Goal: Task Accomplishment & Management: Manage account settings

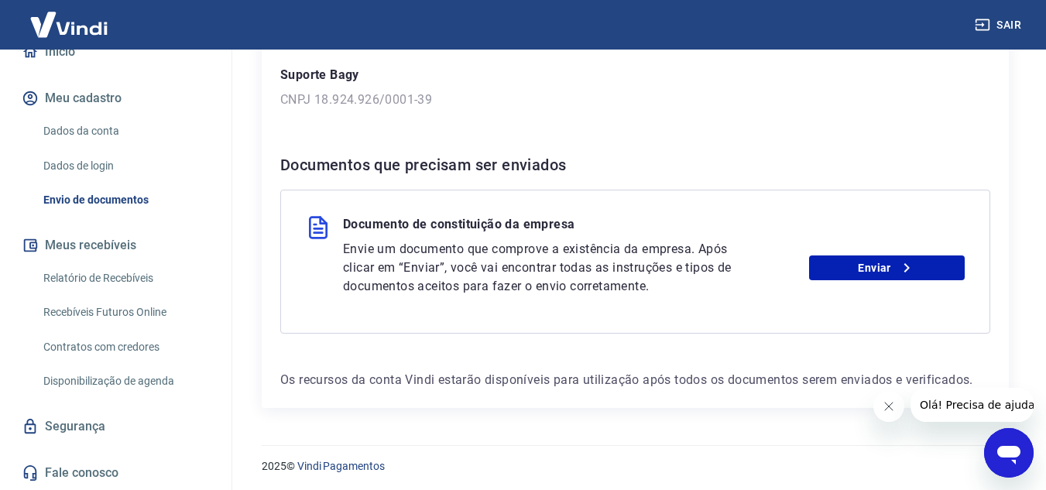
scroll to position [247, 0]
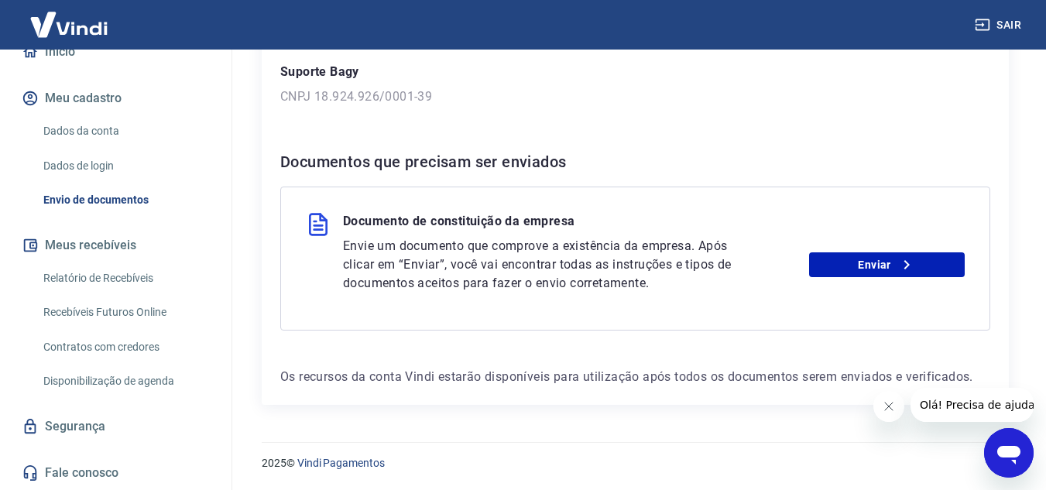
drag, startPoint x: 87, startPoint y: 427, endPoint x: 142, endPoint y: 416, distance: 56.2
click at [87, 427] on link "Segurança" at bounding box center [116, 427] width 194 height 34
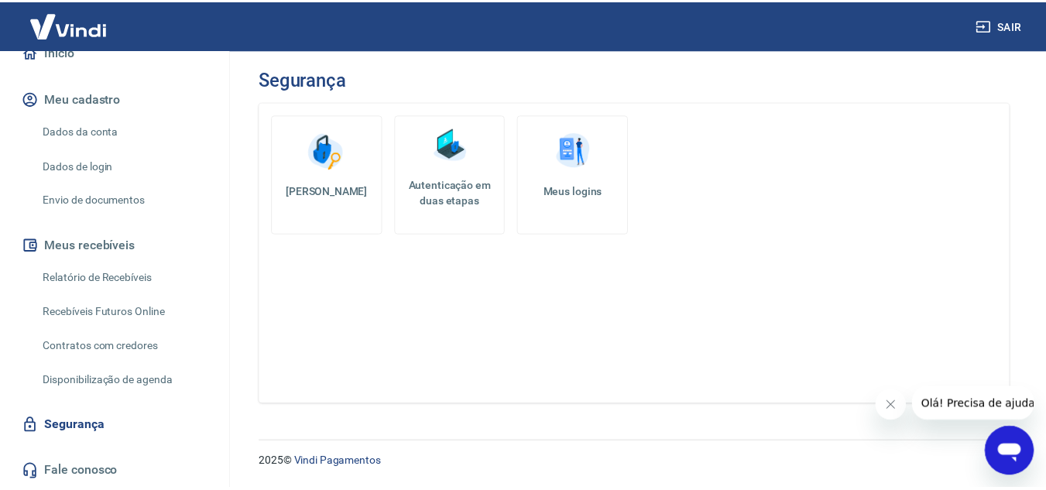
scroll to position [98, 0]
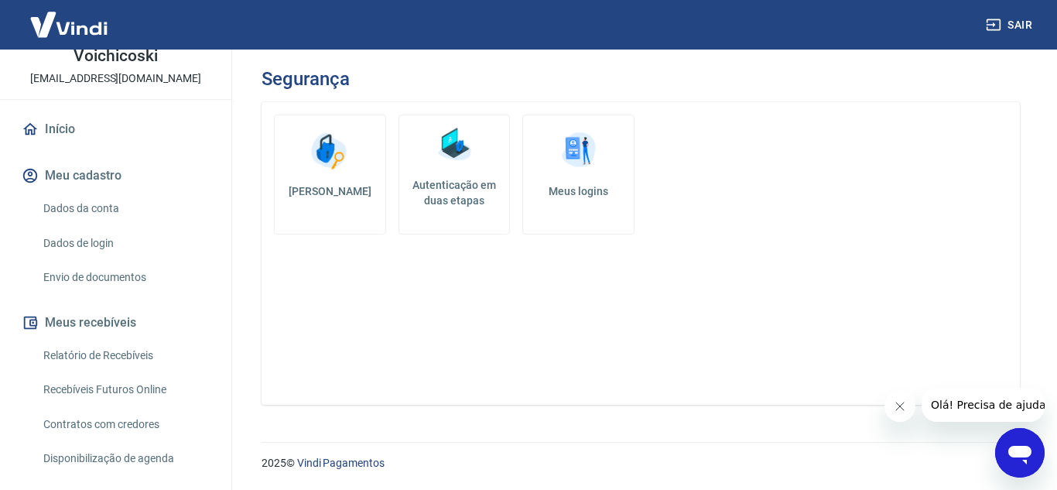
click at [103, 208] on link "Dados da conta" at bounding box center [125, 209] width 176 height 32
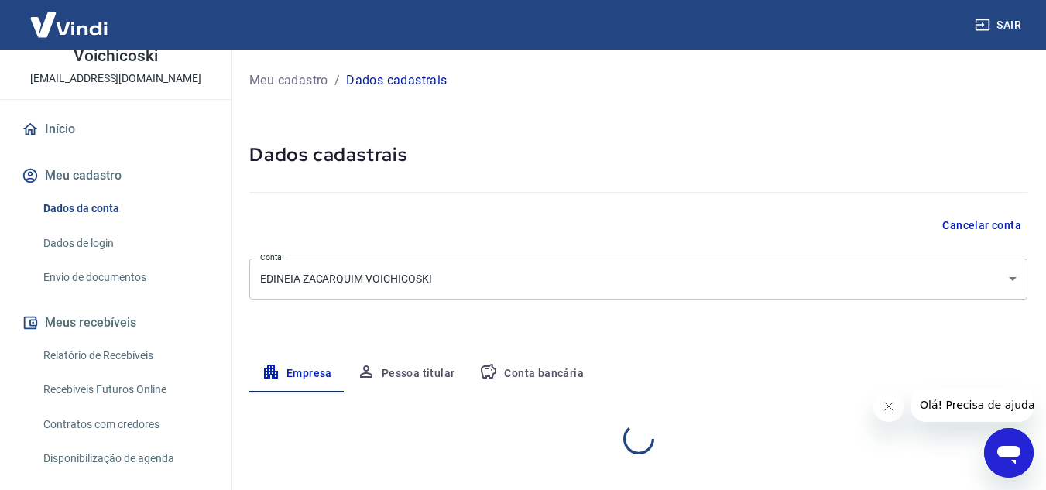
select select "PR"
select select "business"
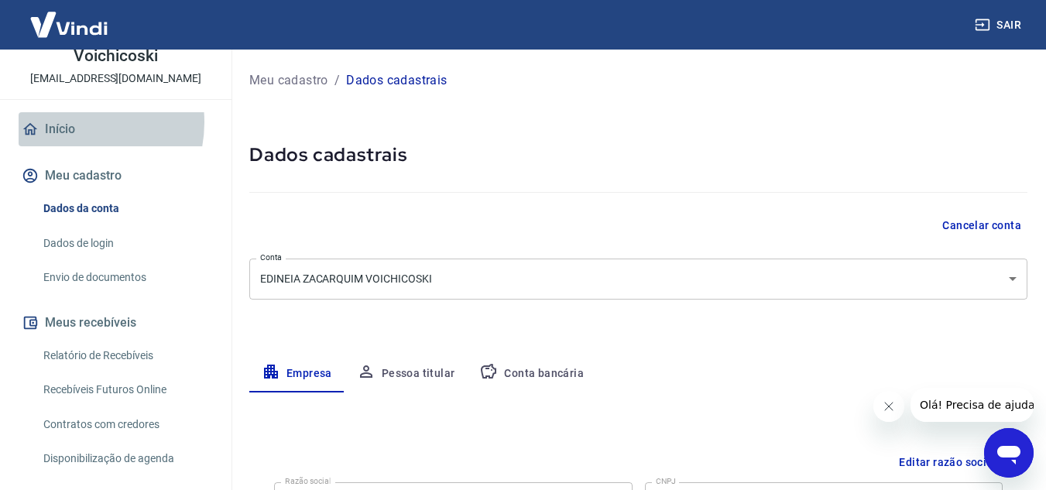
click at [70, 122] on link "Início" at bounding box center [116, 129] width 194 height 34
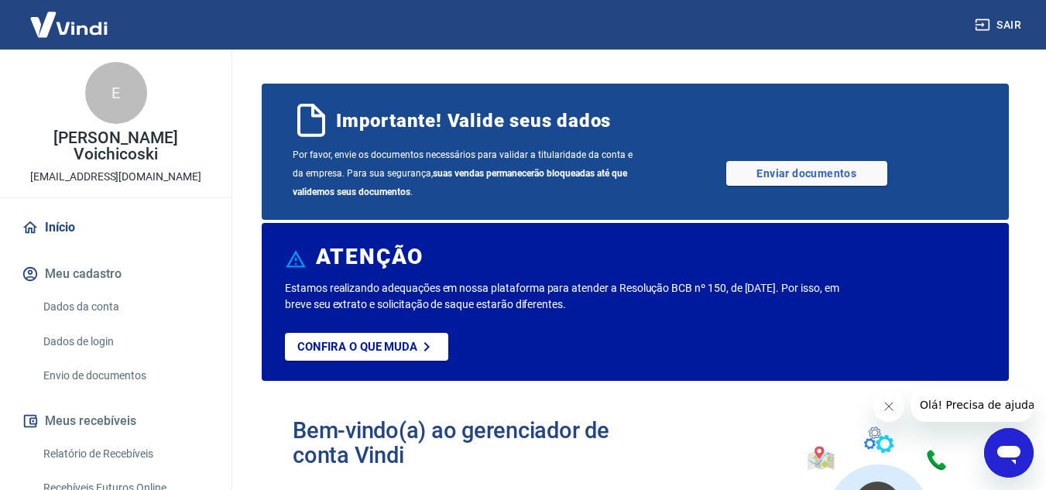
click at [90, 27] on img at bounding box center [69, 24] width 101 height 47
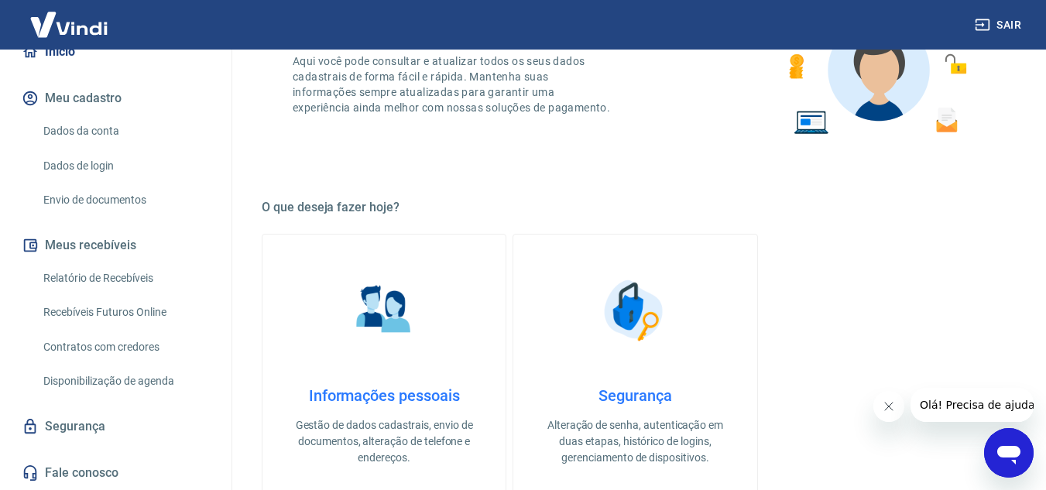
scroll to position [464, 0]
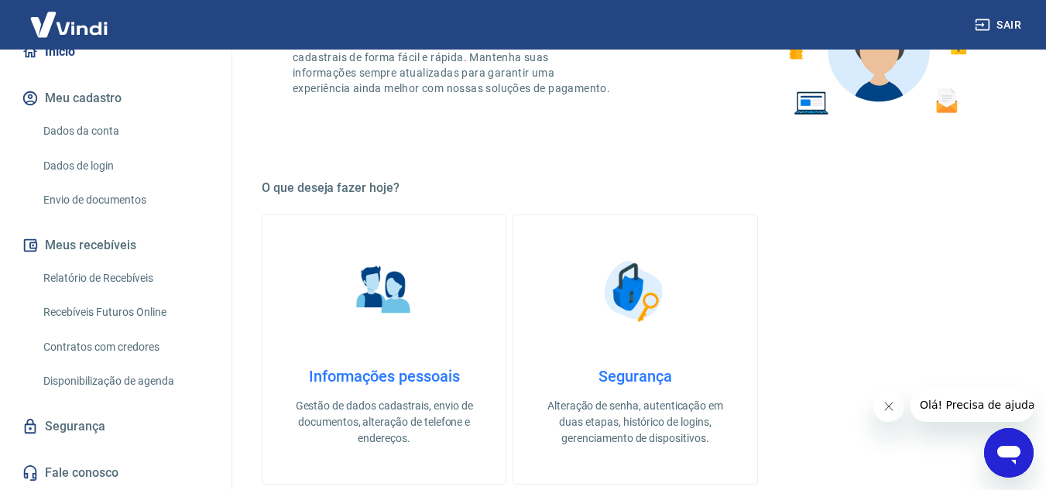
click at [416, 317] on img at bounding box center [383, 290] width 77 height 77
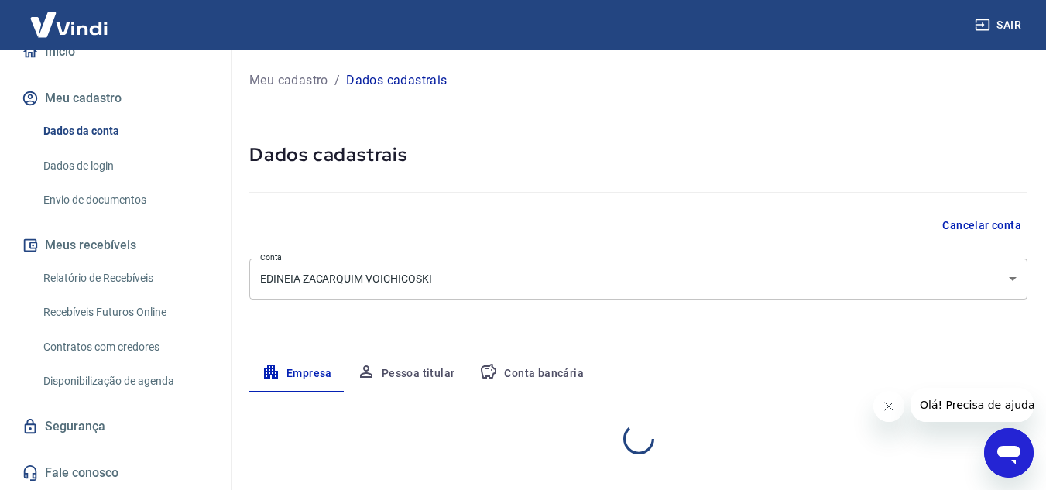
select select "PR"
select select "business"
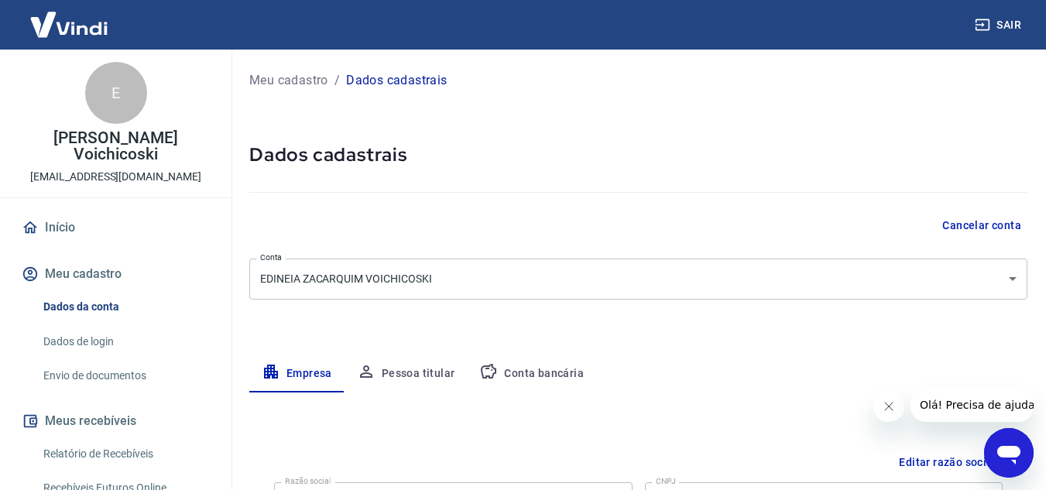
click at [304, 79] on p "Meu cadastro" at bounding box center [288, 80] width 79 height 19
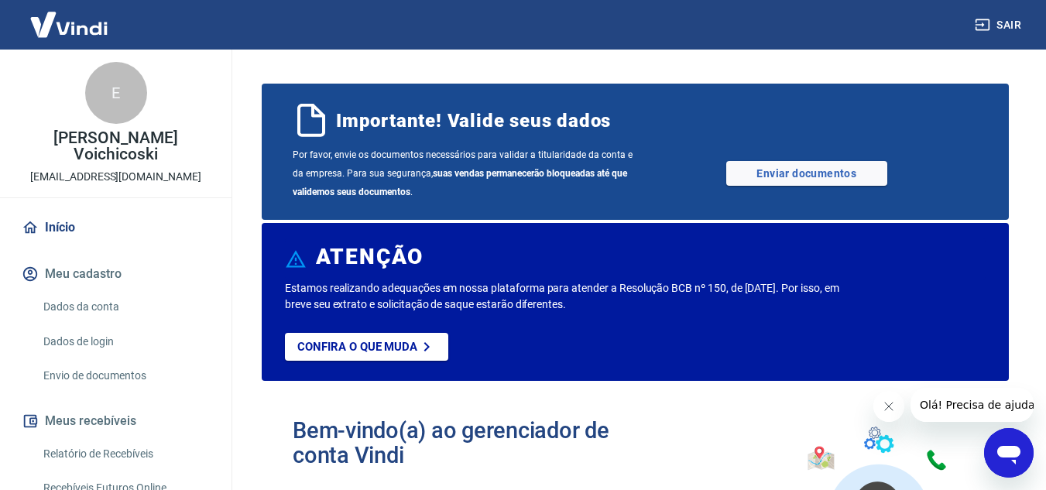
click at [63, 224] on link "Início" at bounding box center [116, 228] width 194 height 34
click at [97, 277] on button "Meu cadastro" at bounding box center [116, 274] width 194 height 34
click at [102, 308] on link "Dados da conta" at bounding box center [125, 307] width 176 height 32
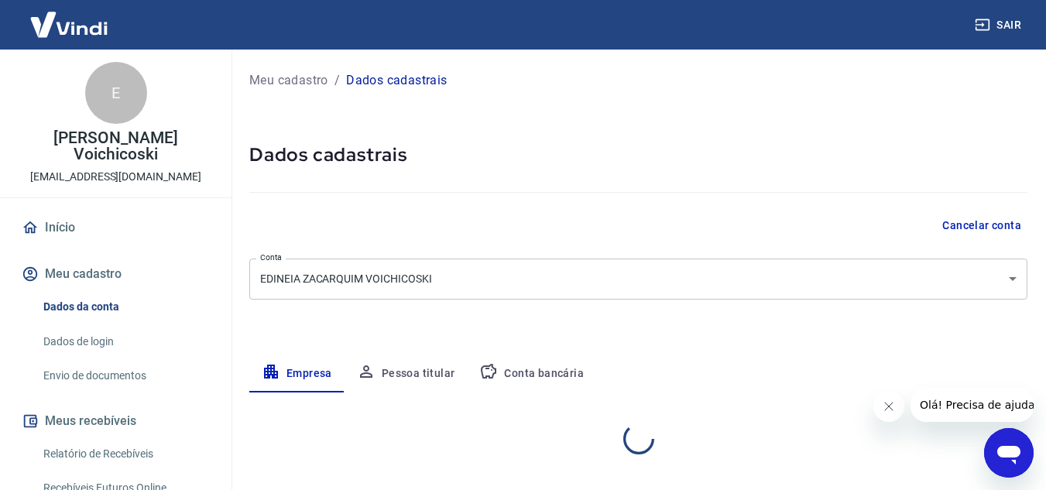
select select "PR"
select select "business"
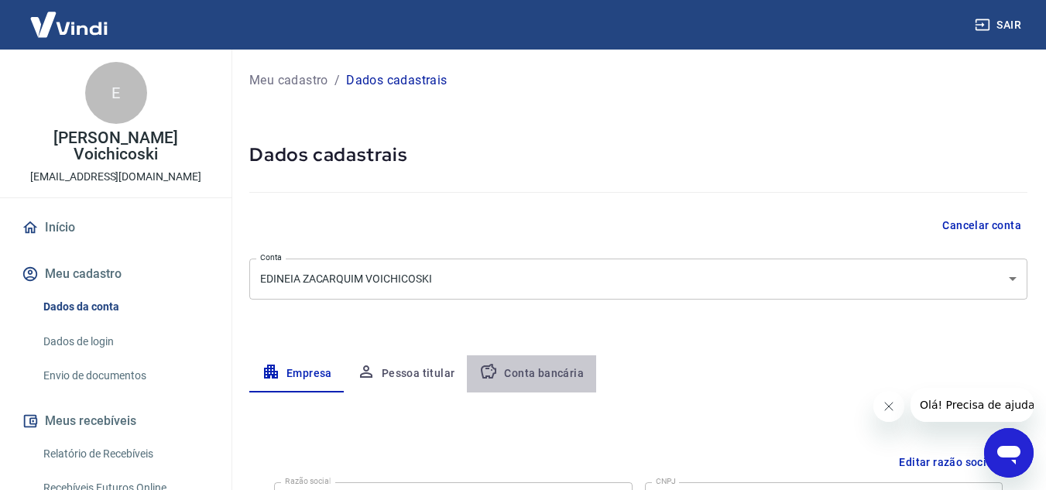
click at [540, 373] on button "Conta bancária" at bounding box center [531, 373] width 129 height 37
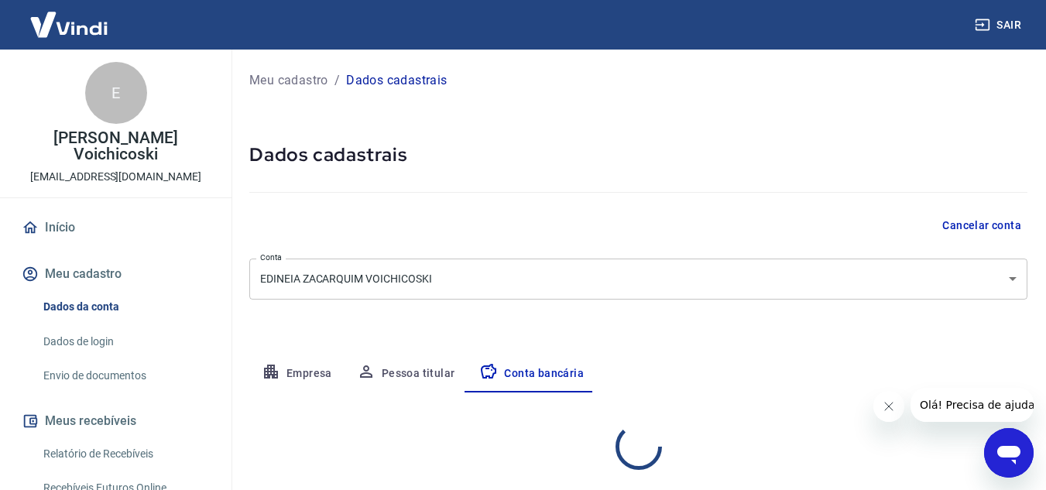
select select "1"
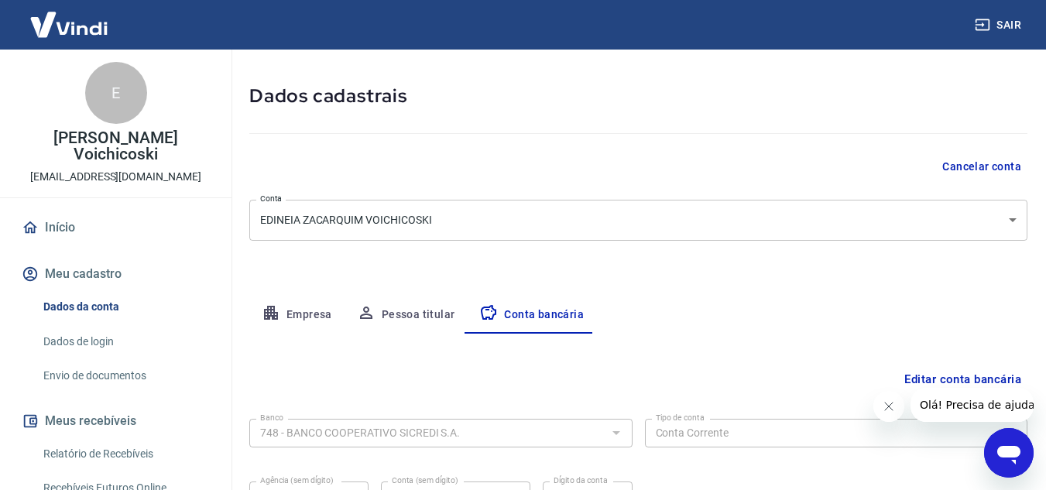
scroll to position [155, 0]
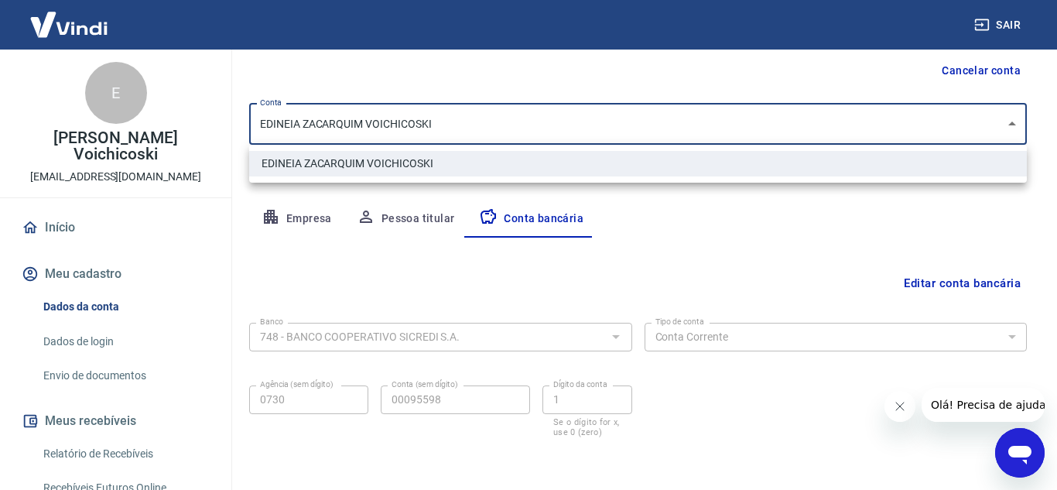
click at [1009, 122] on body "Sair E Edineia Zacarquim Voichicoski [EMAIL_ADDRESS][DOMAIN_NAME] Início Meu ca…" at bounding box center [528, 90] width 1057 height 490
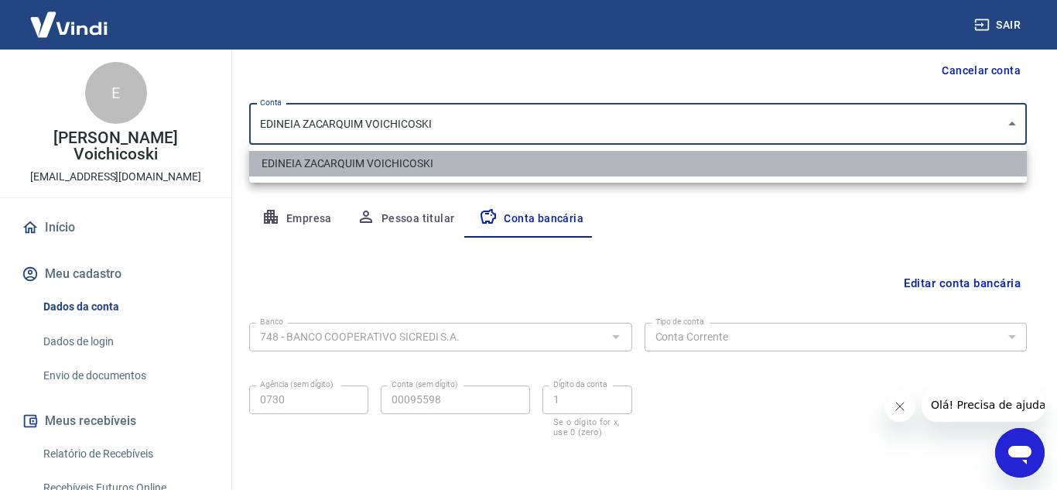
click at [471, 171] on li "EDINEIA ZACARQUIM VOICHICOSKI" at bounding box center [638, 164] width 778 height 26
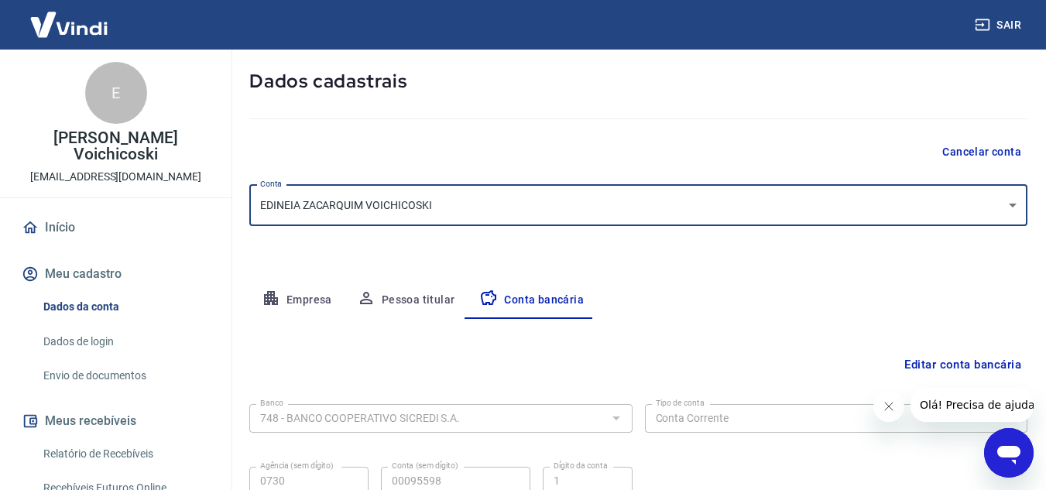
scroll to position [0, 0]
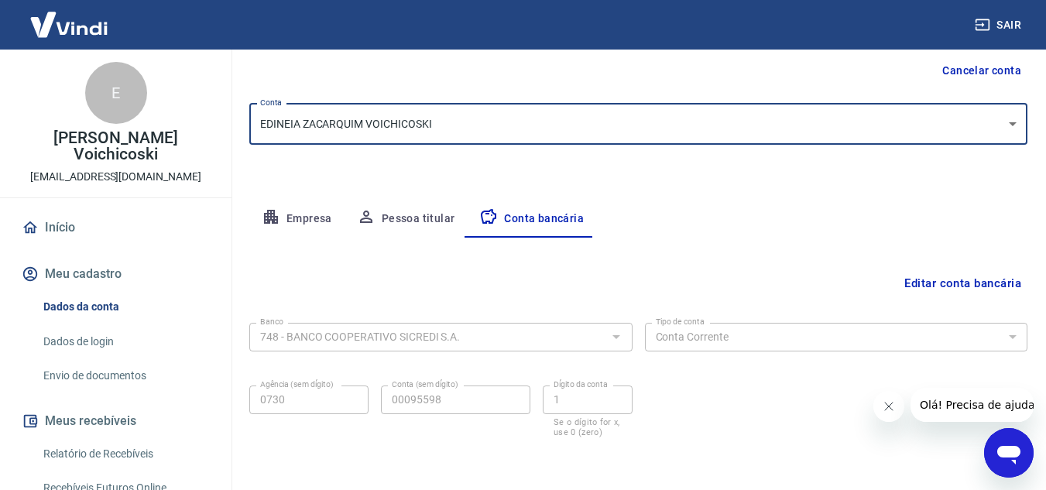
click at [419, 216] on button "Pessoa titular" at bounding box center [405, 218] width 123 height 37
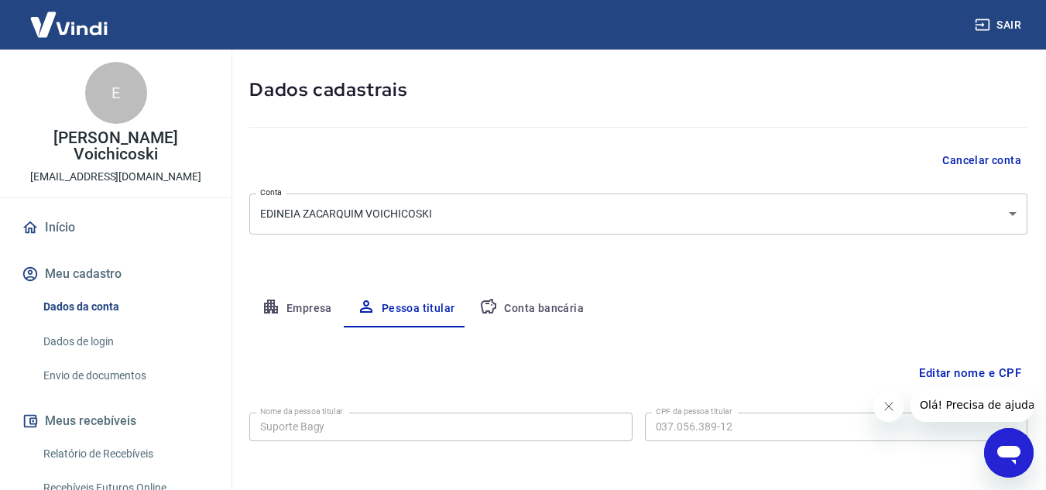
scroll to position [129, 0]
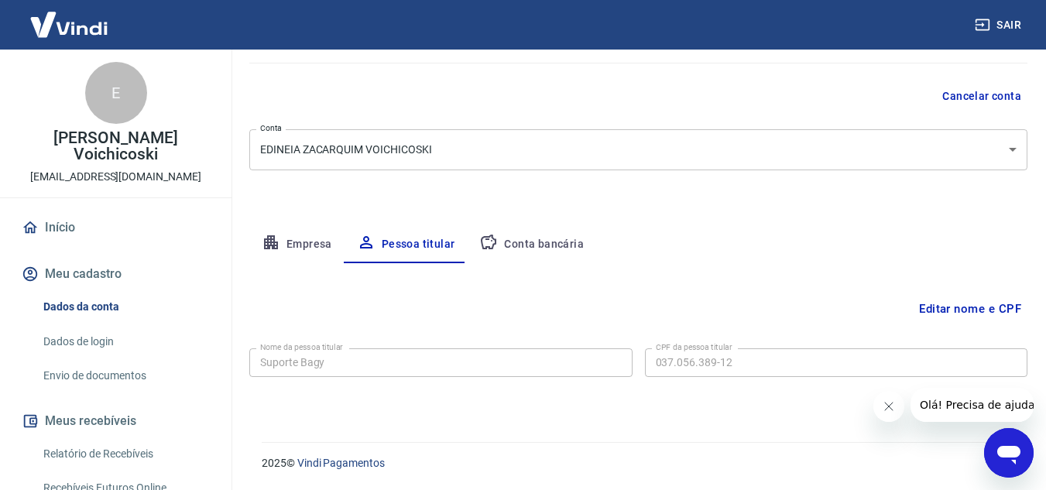
click at [533, 245] on button "Conta bancária" at bounding box center [531, 244] width 129 height 37
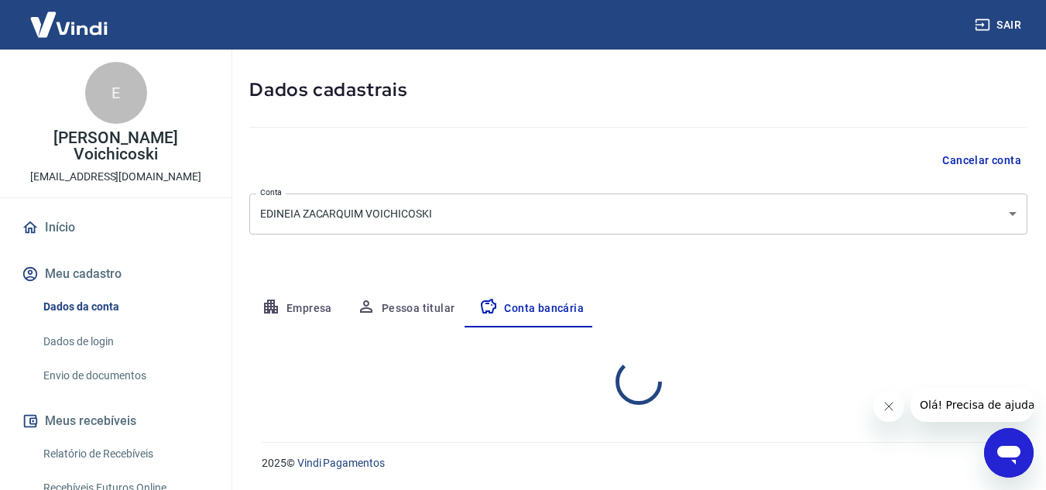
select select "1"
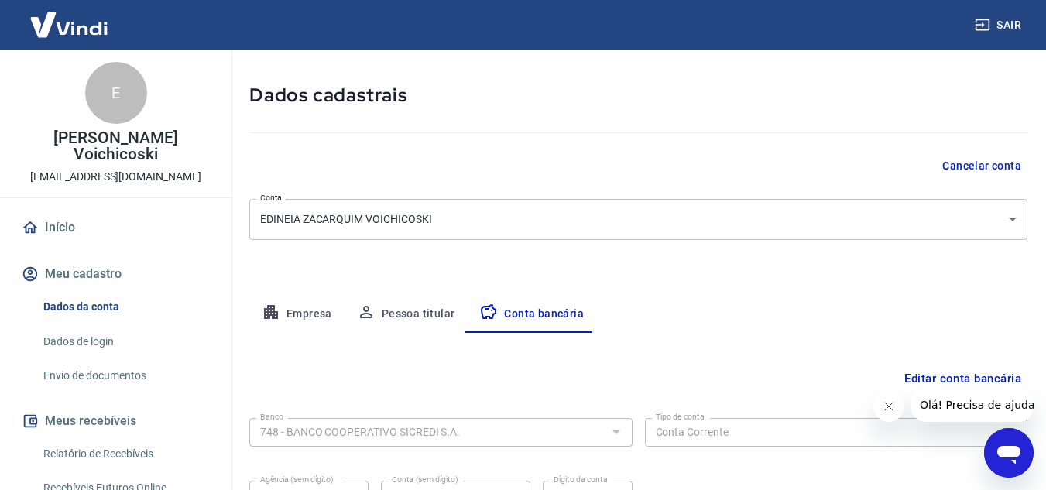
scroll to position [0, 0]
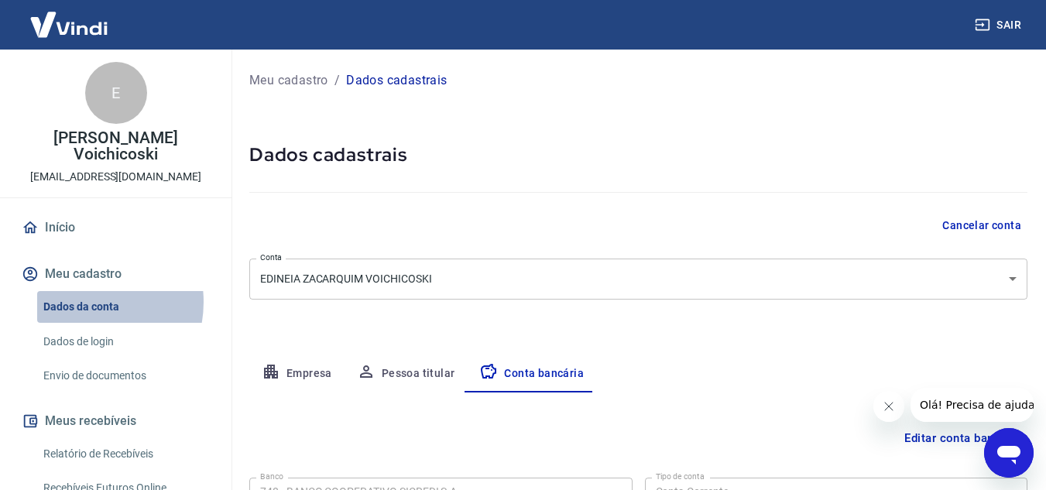
click at [80, 302] on link "Dados da conta" at bounding box center [125, 307] width 176 height 32
click at [87, 269] on button "Meu cadastro" at bounding box center [116, 274] width 194 height 34
drag, startPoint x: 99, startPoint y: 342, endPoint x: 208, endPoint y: 317, distance: 111.9
click at [98, 342] on link "Dados de login" at bounding box center [125, 342] width 176 height 32
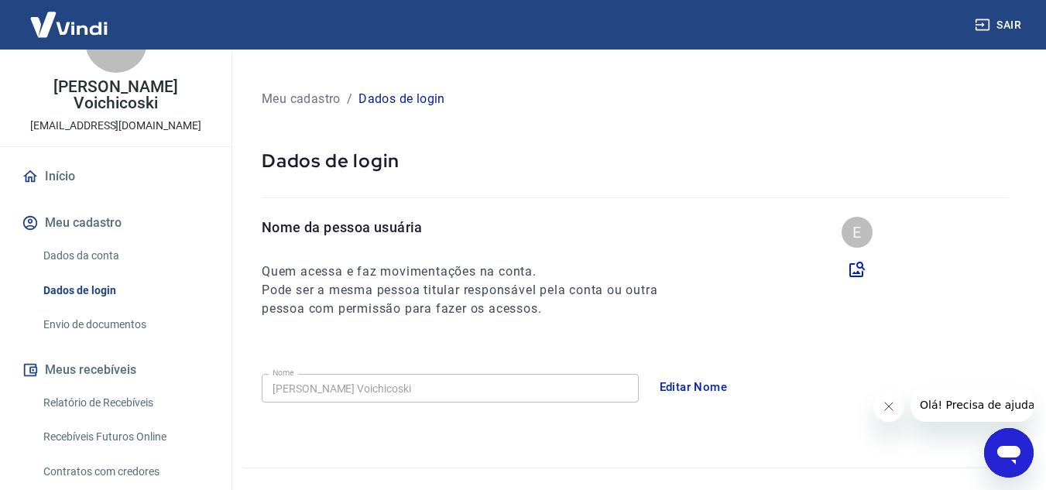
scroll to position [77, 0]
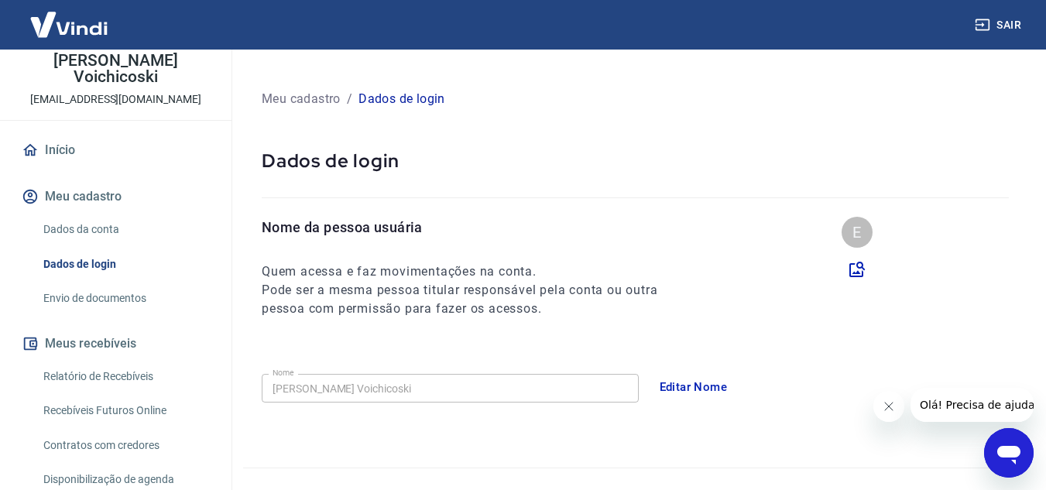
click at [132, 373] on link "Relatório de Recebíveis" at bounding box center [125, 377] width 176 height 32
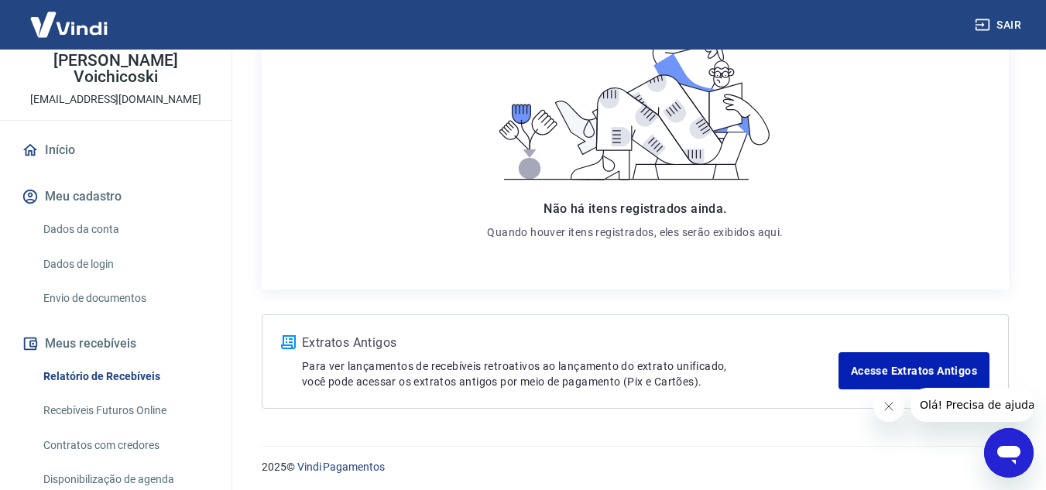
scroll to position [279, 0]
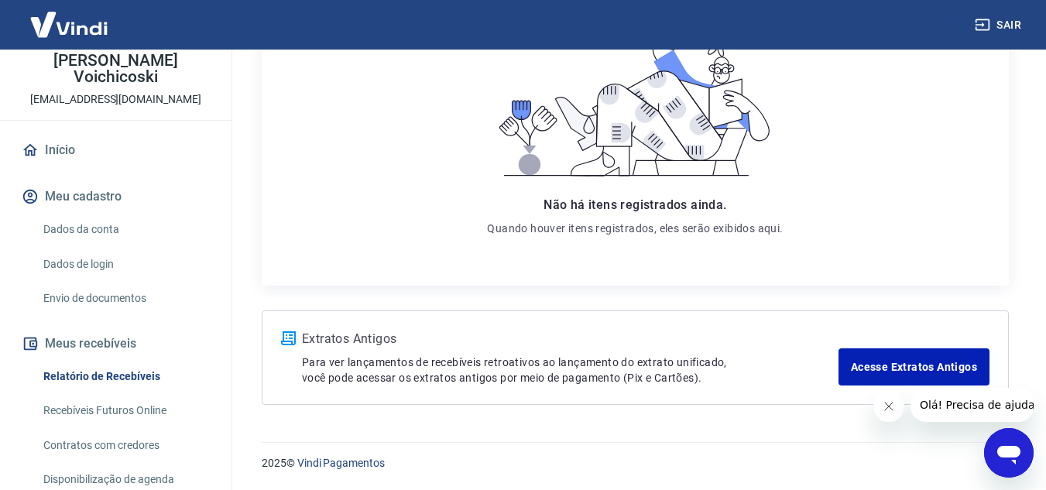
click at [112, 412] on link "Recebíveis Futuros Online" at bounding box center [125, 411] width 176 height 32
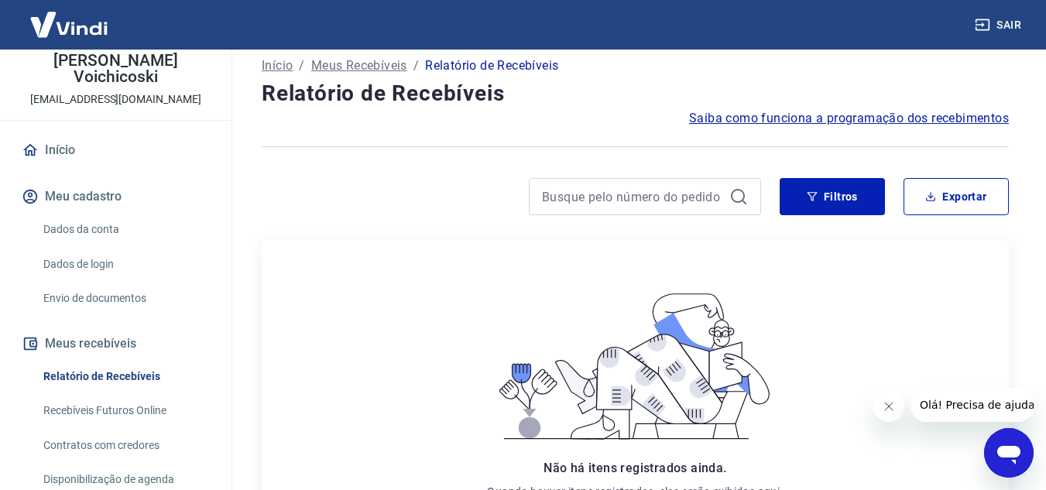
scroll to position [0, 0]
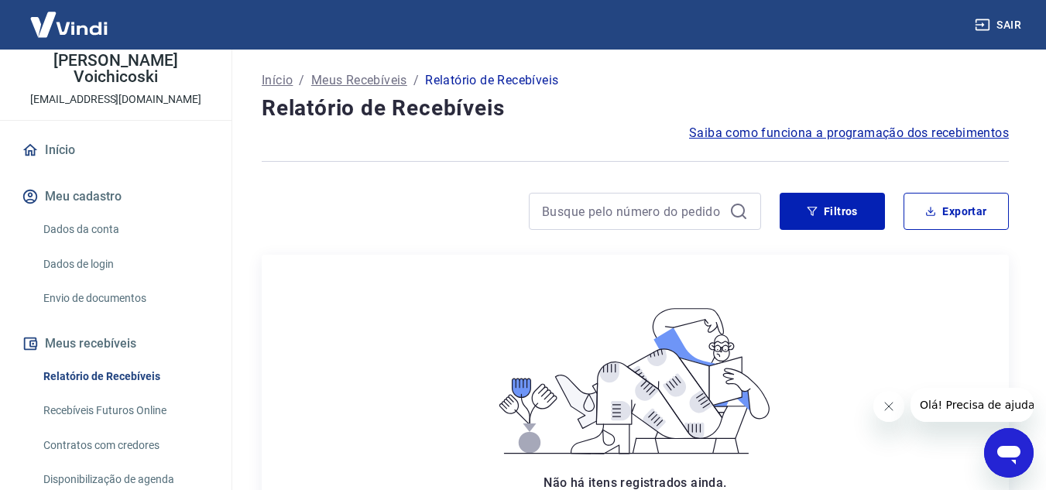
click at [469, 80] on p "Relatório de Recebíveis" at bounding box center [491, 80] width 133 height 19
click at [280, 79] on p "Início" at bounding box center [277, 80] width 31 height 19
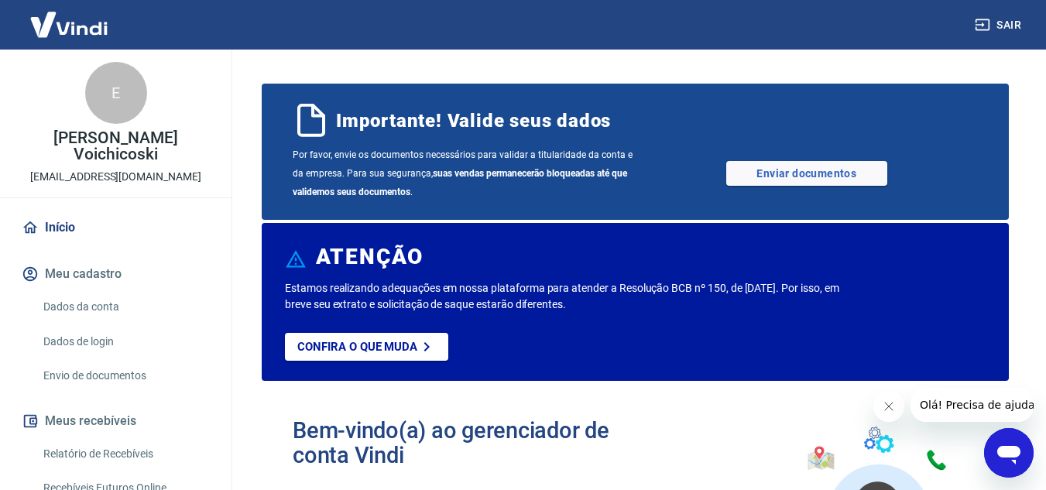
click at [98, 275] on button "Meu cadastro" at bounding box center [116, 274] width 194 height 34
click at [100, 303] on link "Dados da conta" at bounding box center [125, 307] width 176 height 32
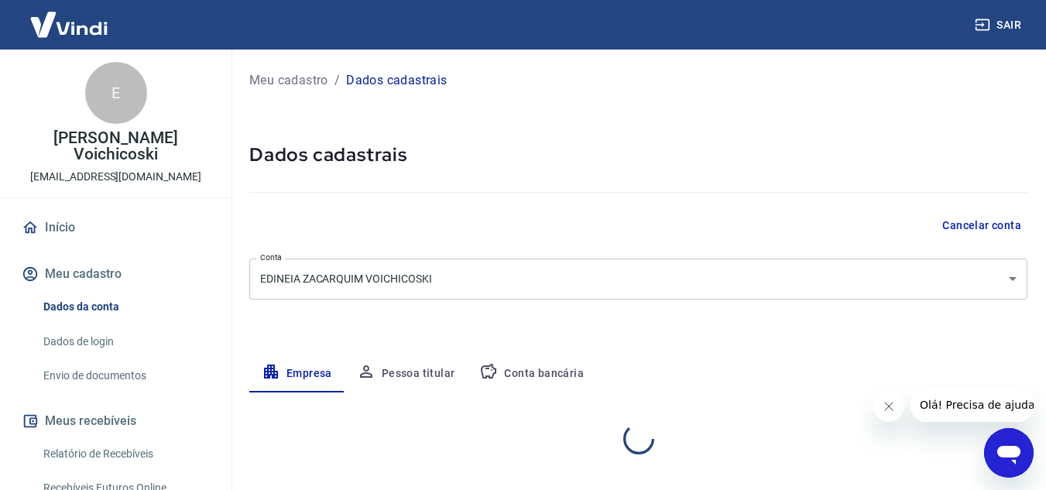
select select "PR"
select select "business"
click at [421, 373] on button "Pessoa titular" at bounding box center [405, 373] width 123 height 37
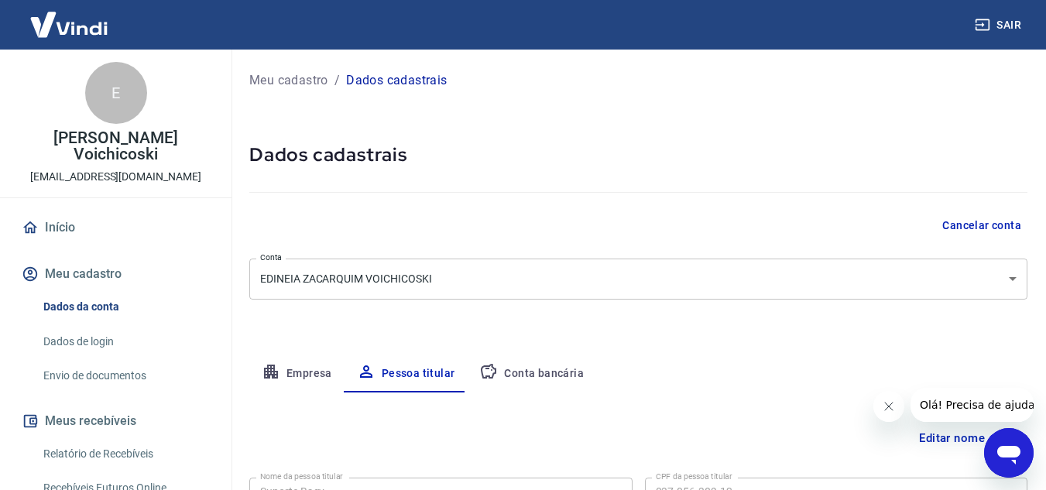
click at [416, 375] on button "Pessoa titular" at bounding box center [405, 373] width 123 height 37
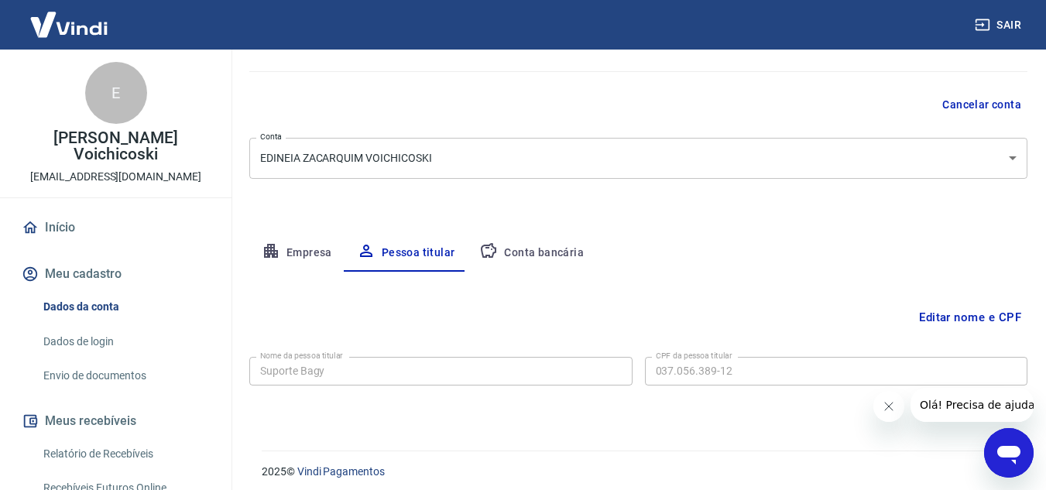
scroll to position [129, 0]
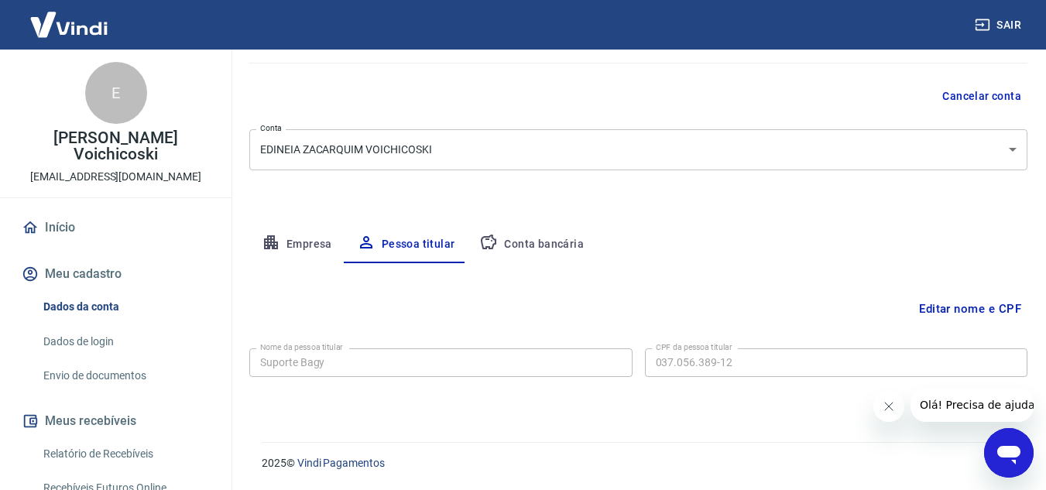
click at [961, 310] on button "Editar nome e CPF" at bounding box center [970, 308] width 115 height 29
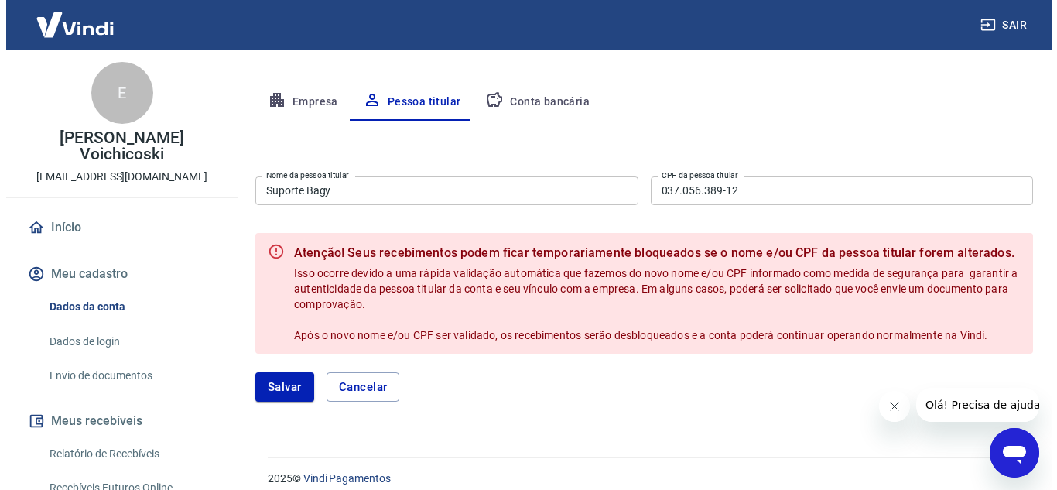
scroll to position [287, 0]
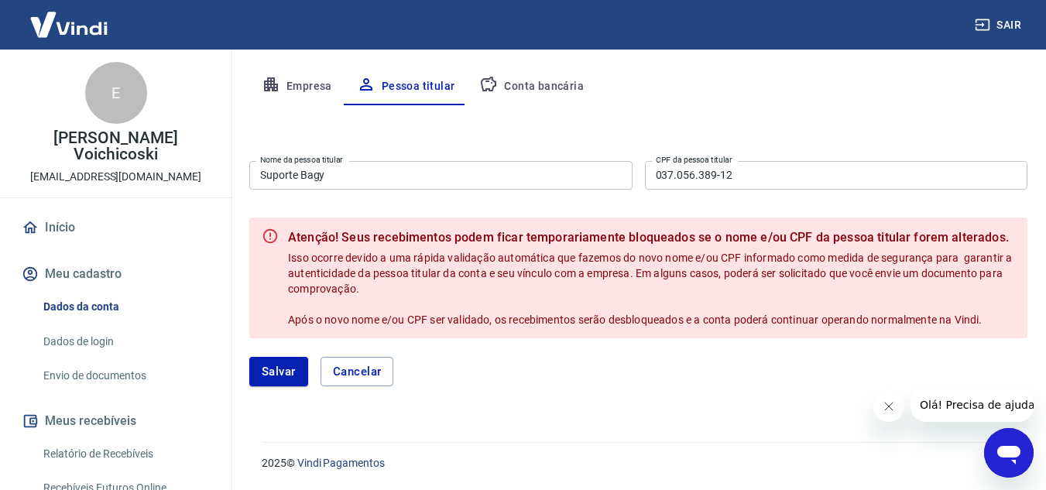
click at [320, 183] on input "Suporte Bagy" at bounding box center [440, 175] width 383 height 29
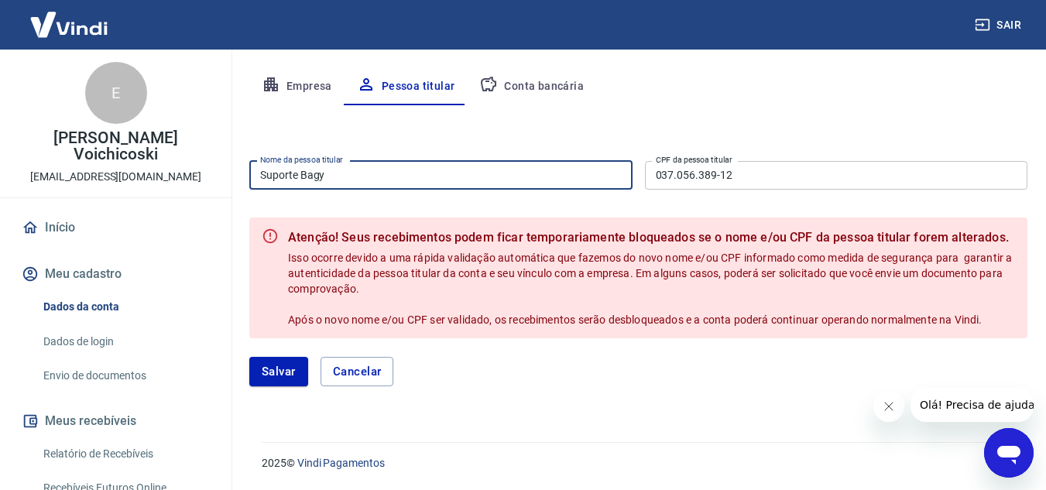
type input "[PERSON_NAME] Voichicoski"
click at [286, 371] on button "Salvar" at bounding box center [278, 371] width 59 height 29
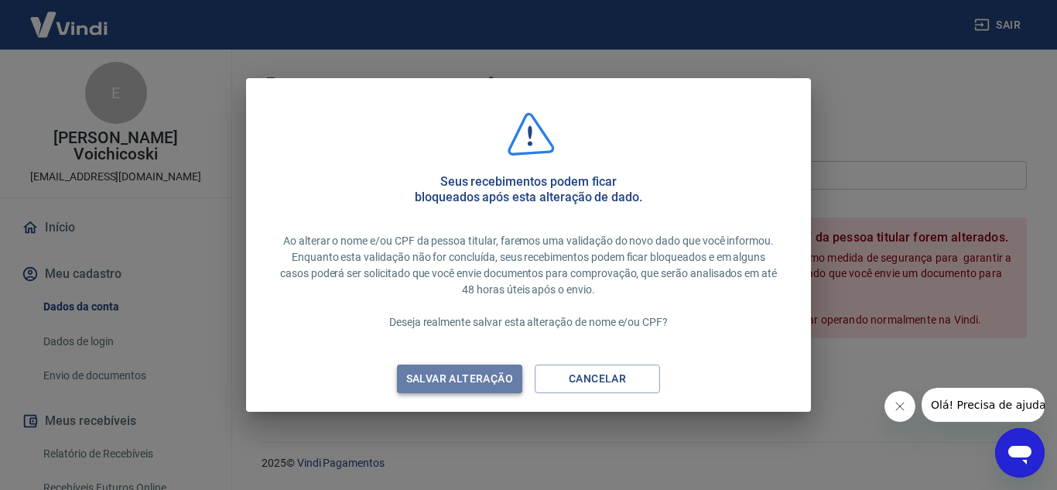
click at [492, 377] on div "Salvar alteração" at bounding box center [460, 378] width 144 height 19
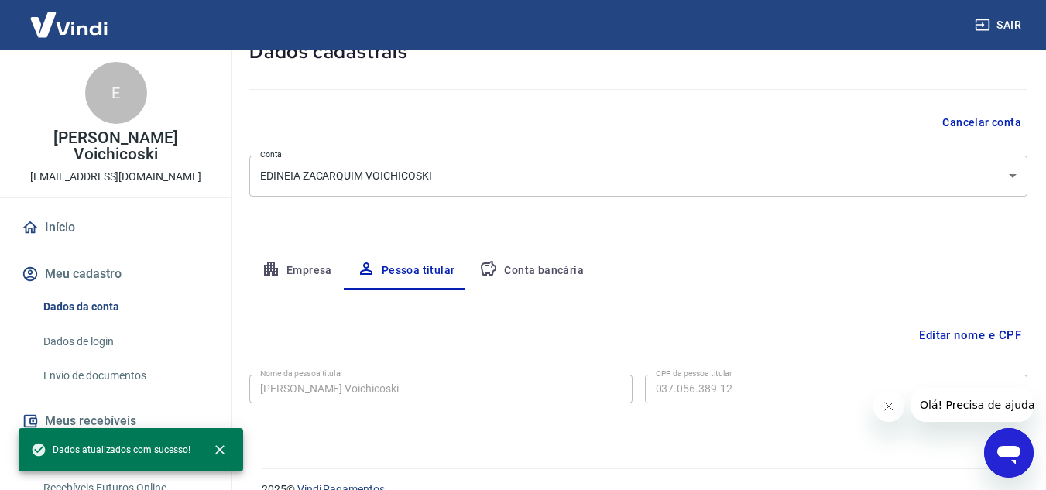
scroll to position [129, 0]
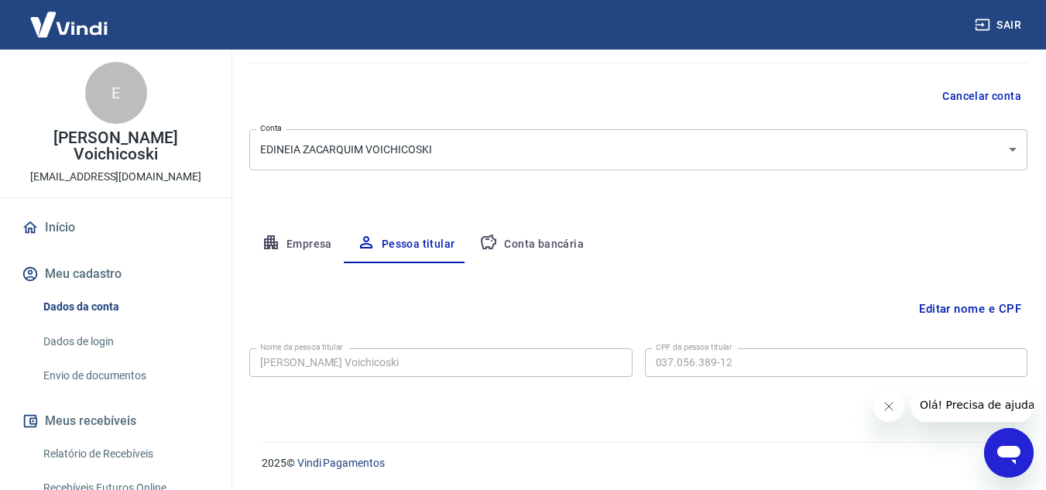
click at [324, 241] on button "Empresa" at bounding box center [296, 244] width 95 height 37
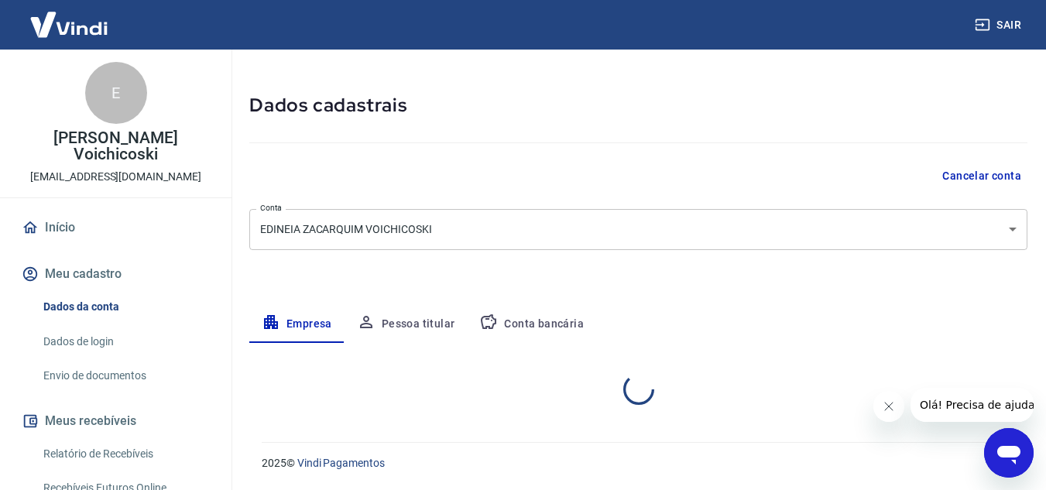
select select "PR"
select select "business"
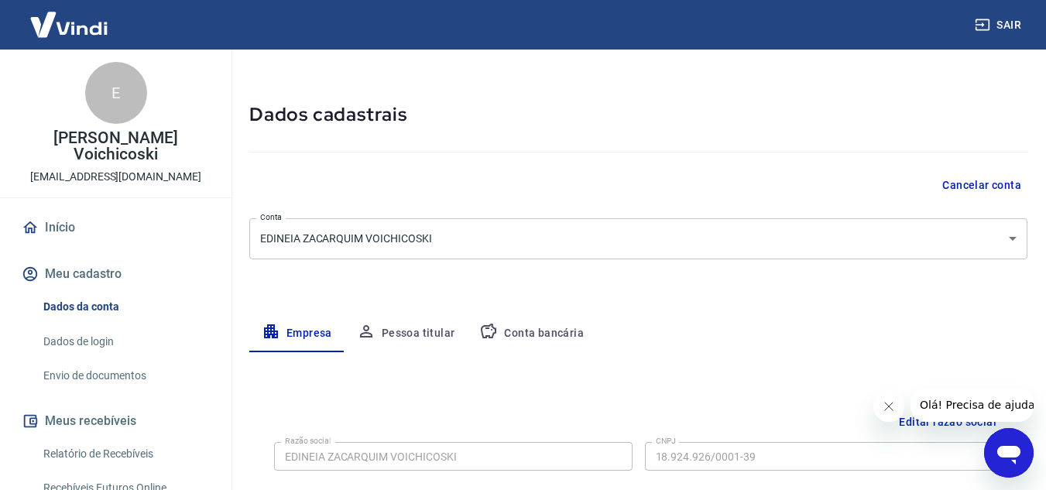
scroll to position [0, 0]
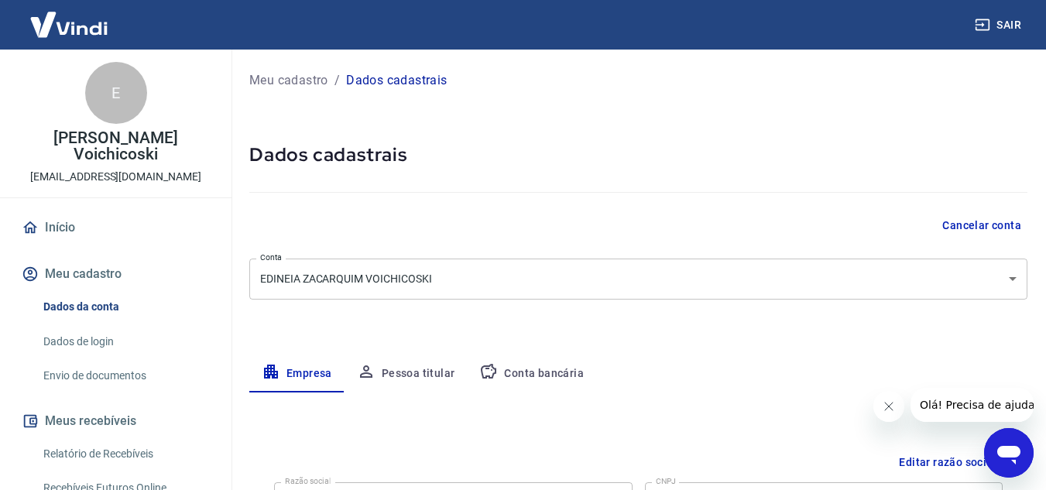
click at [520, 218] on div "Cancelar conta" at bounding box center [638, 225] width 778 height 29
click at [582, 199] on div at bounding box center [638, 189] width 778 height 44
click at [530, 147] on h5 "Dados cadastrais" at bounding box center [638, 154] width 778 height 25
click at [1004, 22] on button "Sair" at bounding box center [1000, 25] width 56 height 29
